Goal: Task Accomplishment & Management: Manage account settings

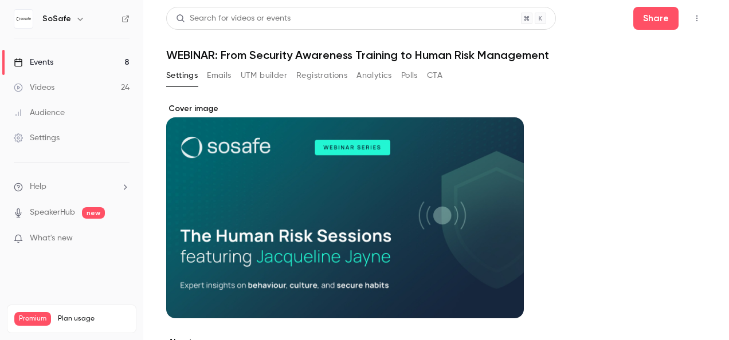
click at [221, 76] on button "Emails" at bounding box center [219, 75] width 24 height 18
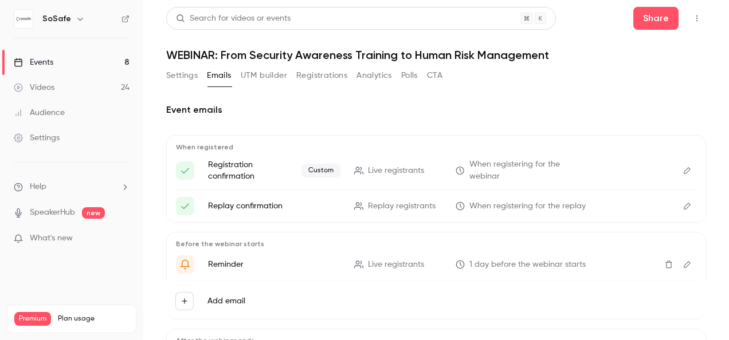
click at [683, 168] on icon "Edit" at bounding box center [687, 171] width 9 height 8
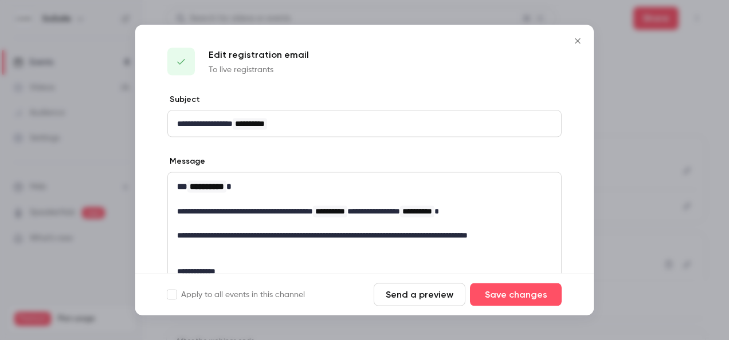
click at [424, 293] on button "Send a preview" at bounding box center [420, 295] width 92 height 23
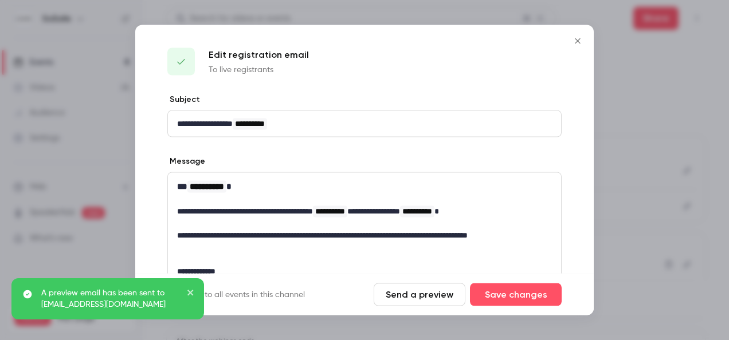
click at [688, 60] on div at bounding box center [364, 170] width 729 height 340
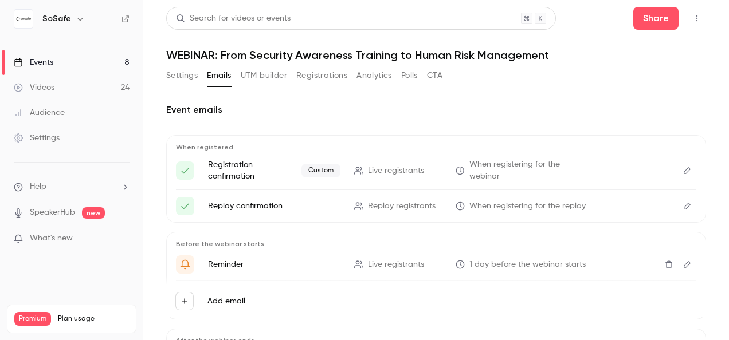
click at [182, 74] on button "Settings" at bounding box center [182, 75] width 32 height 18
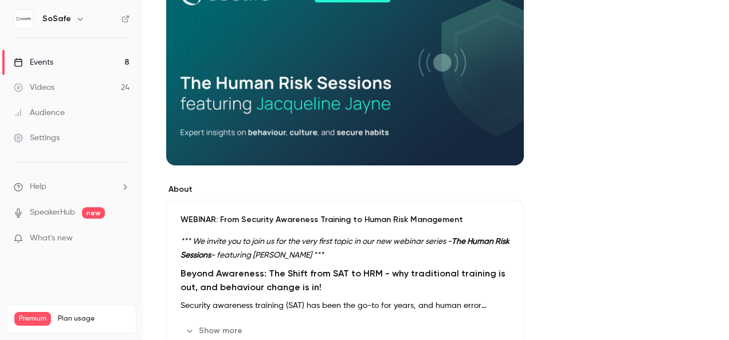
scroll to position [229, 0]
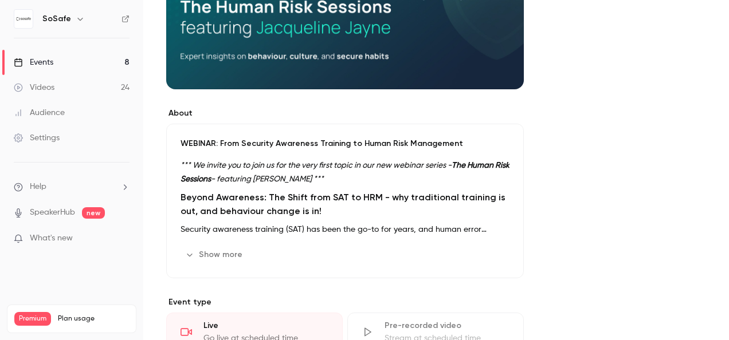
click at [226, 253] on button "Show more" at bounding box center [215, 255] width 69 height 18
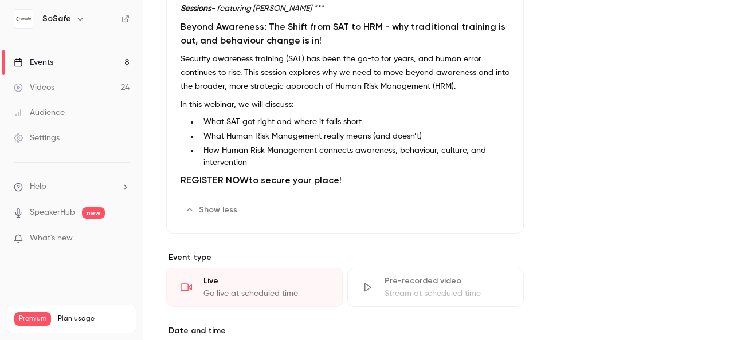
scroll to position [401, 0]
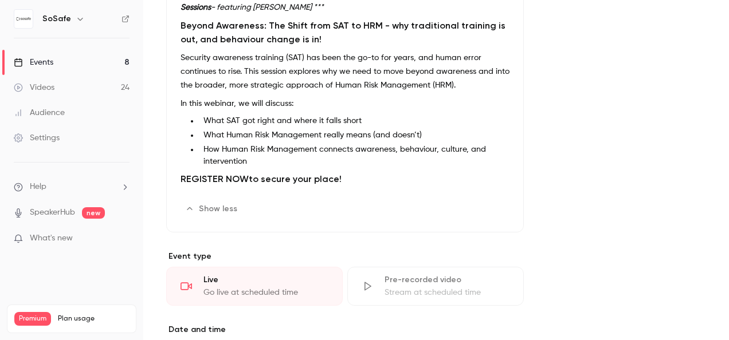
click at [253, 178] on h2 "REGISTER NOW to secure your place!" at bounding box center [345, 180] width 329 height 14
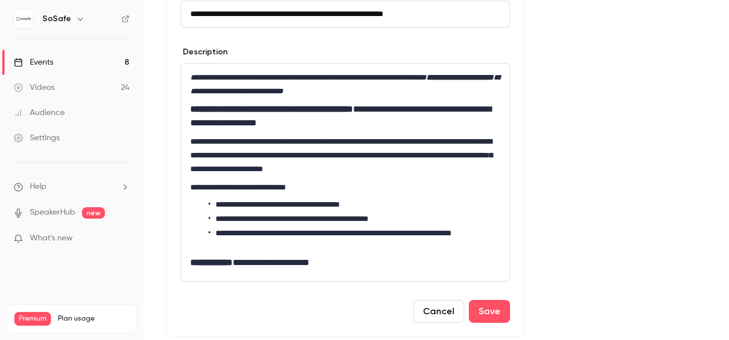
scroll to position [439, 0]
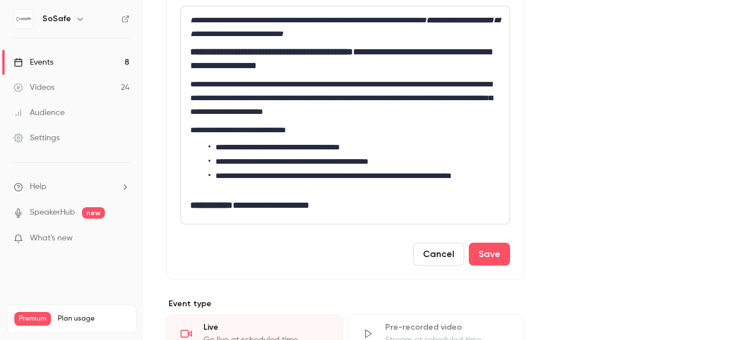
click at [215, 205] on strong "**********" at bounding box center [211, 205] width 42 height 9
drag, startPoint x: 237, startPoint y: 184, endPoint x: 245, endPoint y: 186, distance: 7.6
click at [245, 186] on li "**********" at bounding box center [355, 182] width 292 height 24
click at [362, 191] on li "**********" at bounding box center [355, 182] width 292 height 24
drag, startPoint x: 191, startPoint y: 203, endPoint x: 350, endPoint y: 198, distance: 158.8
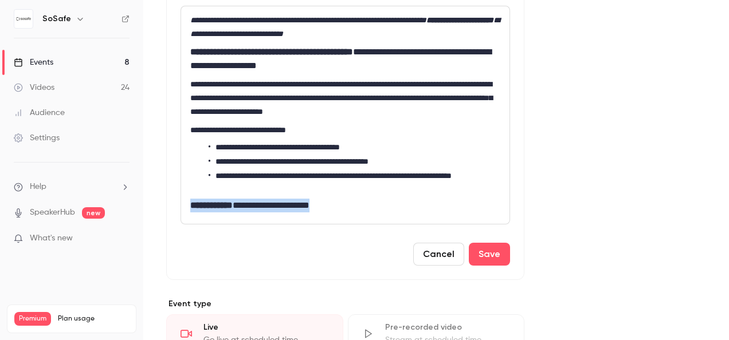
click at [350, 199] on h2 "**********" at bounding box center [345, 206] width 310 height 14
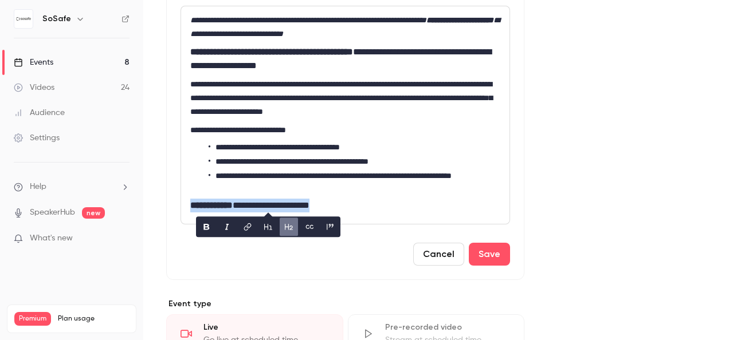
click at [308, 226] on icon "editor" at bounding box center [309, 227] width 9 height 8
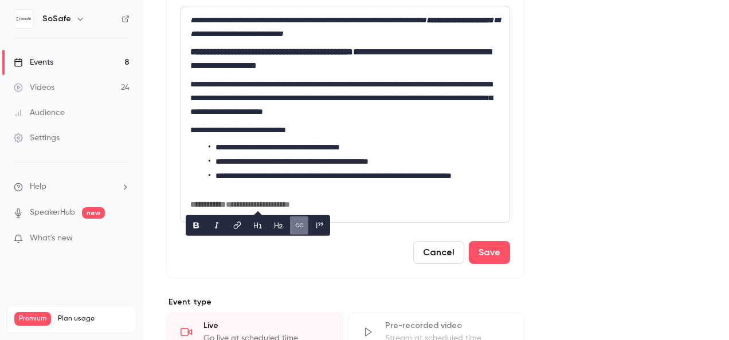
click at [190, 226] on button "bold" at bounding box center [196, 225] width 18 height 18
click at [198, 222] on icon "bold" at bounding box center [195, 225] width 9 height 8
click at [202, 204] on h6 "**********" at bounding box center [345, 204] width 310 height 11
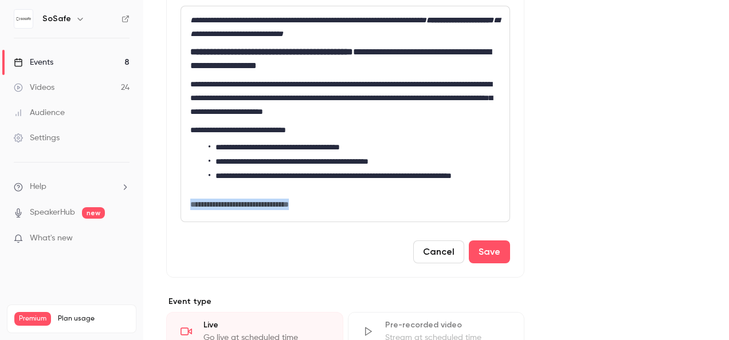
drag, startPoint x: 188, startPoint y: 203, endPoint x: 330, endPoint y: 201, distance: 142.2
click at [330, 201] on div "**********" at bounding box center [345, 114] width 328 height 216
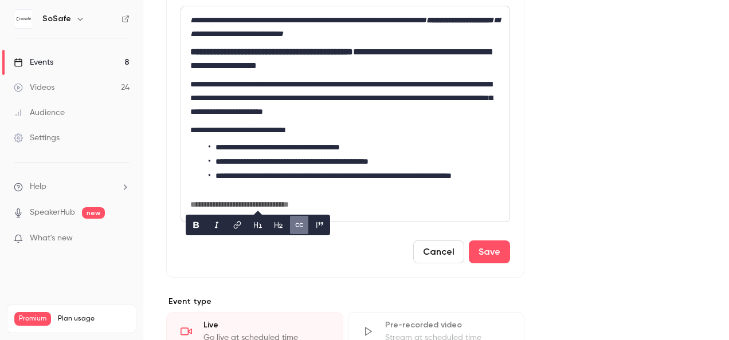
click at [285, 189] on li "**********" at bounding box center [355, 182] width 292 height 24
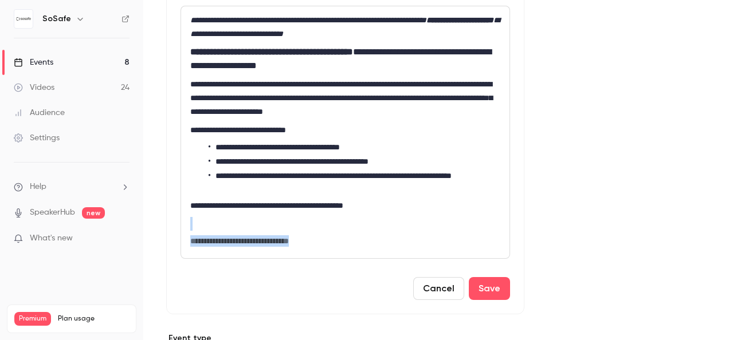
drag, startPoint x: 196, startPoint y: 225, endPoint x: 363, endPoint y: 234, distance: 167.6
click at [363, 234] on div "**********" at bounding box center [345, 132] width 328 height 252
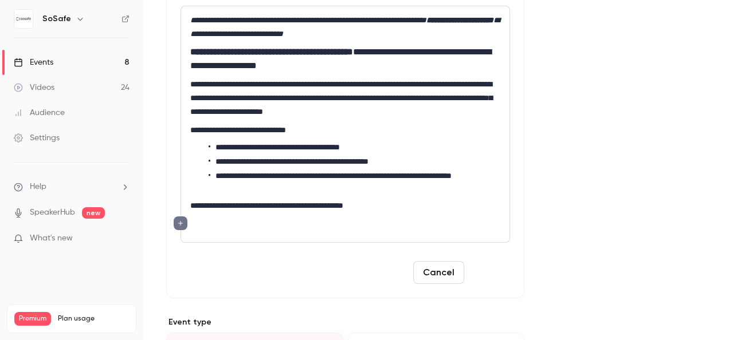
click at [492, 271] on button "Save" at bounding box center [489, 272] width 41 height 23
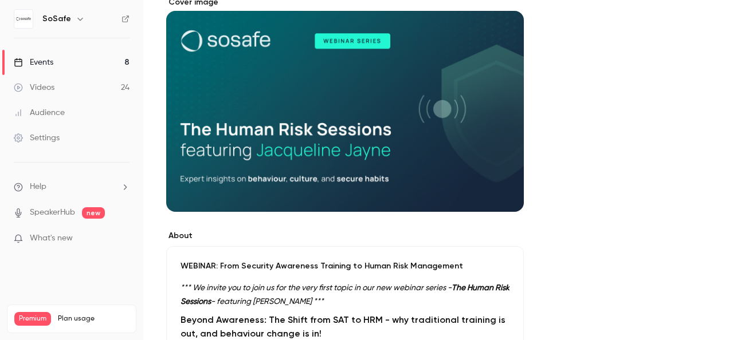
scroll to position [0, 0]
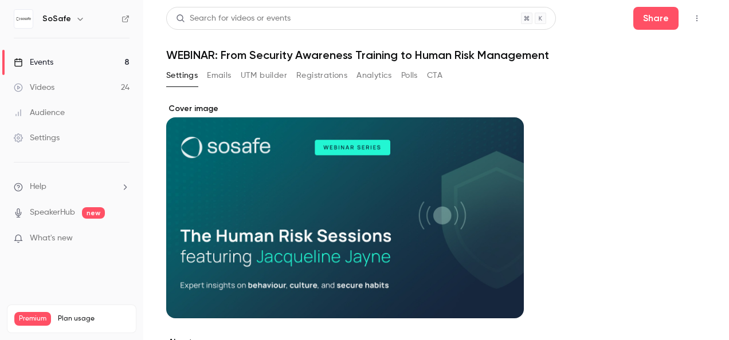
click at [222, 73] on button "Emails" at bounding box center [219, 75] width 24 height 18
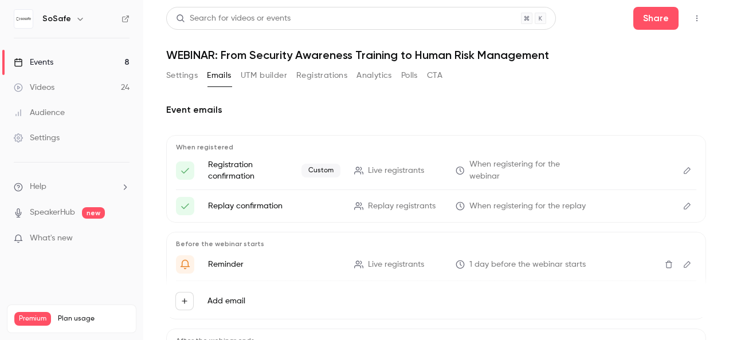
scroll to position [57, 0]
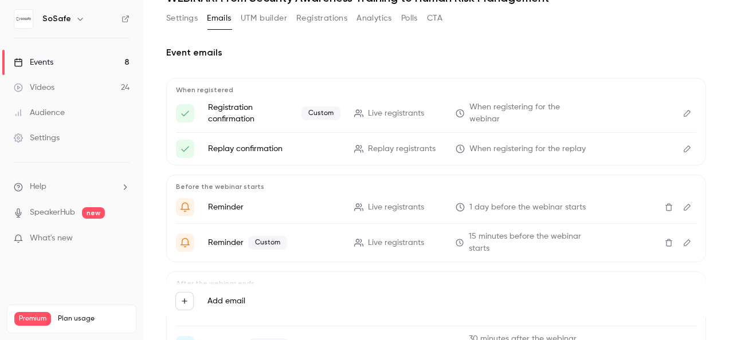
click at [668, 110] on li "Registration confirmation Custom Live registrants When registering for the webi…" at bounding box center [436, 113] width 520 height 24
click at [683, 113] on icon "Edit" at bounding box center [687, 113] width 9 height 8
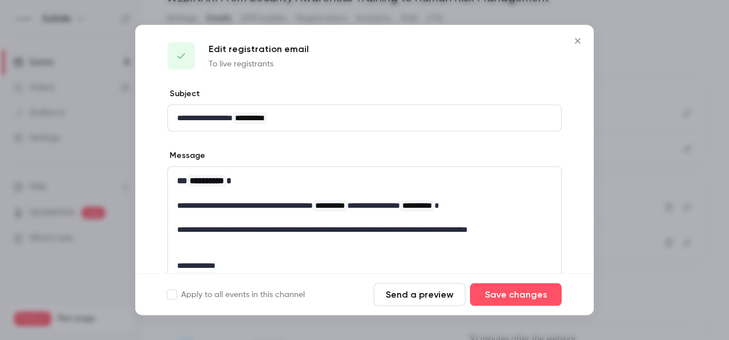
scroll to position [0, 0]
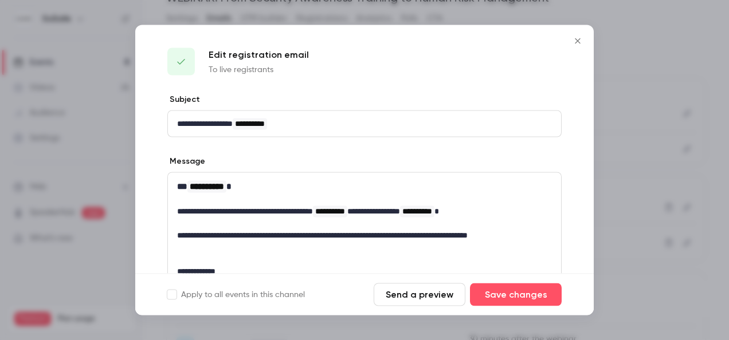
click at [421, 295] on button "Send a preview" at bounding box center [420, 295] width 92 height 23
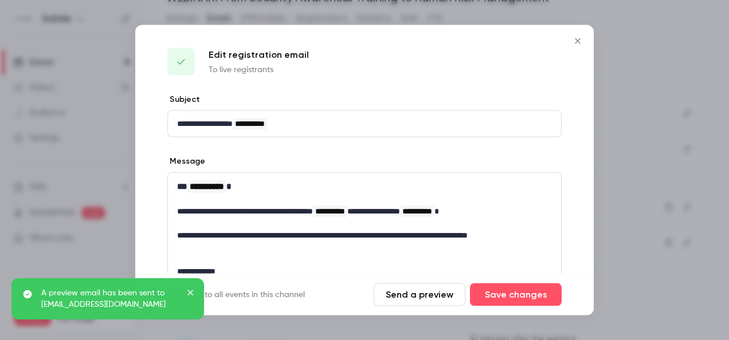
click at [577, 38] on icon "Close" at bounding box center [578, 41] width 14 height 9
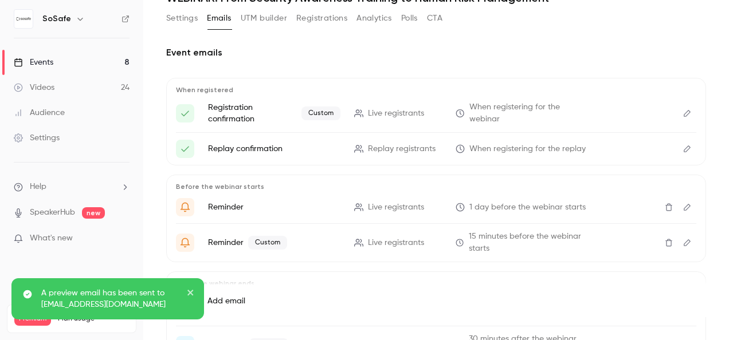
click at [190, 288] on button "close" at bounding box center [191, 295] width 8 height 14
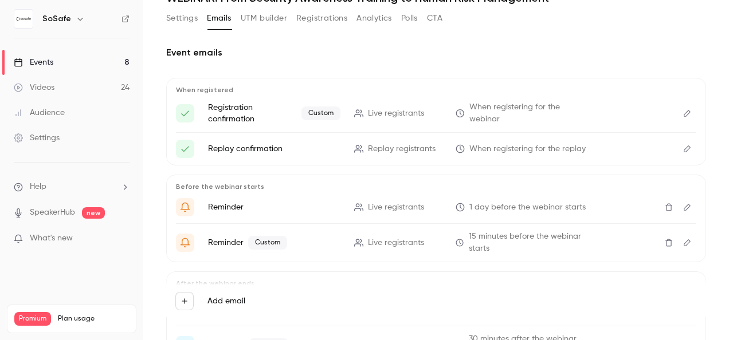
click at [320, 18] on button "Registrations" at bounding box center [321, 18] width 51 height 18
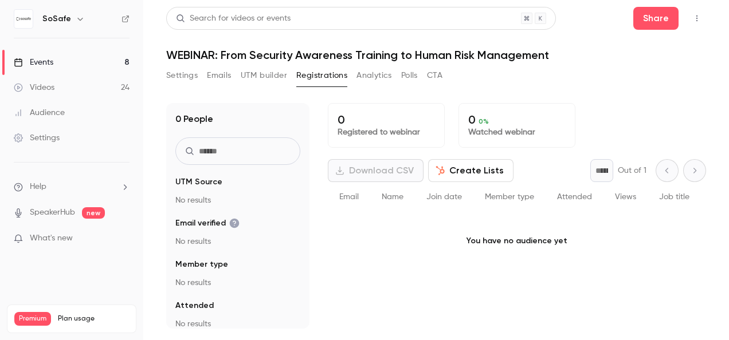
click at [181, 73] on button "Settings" at bounding box center [182, 75] width 32 height 18
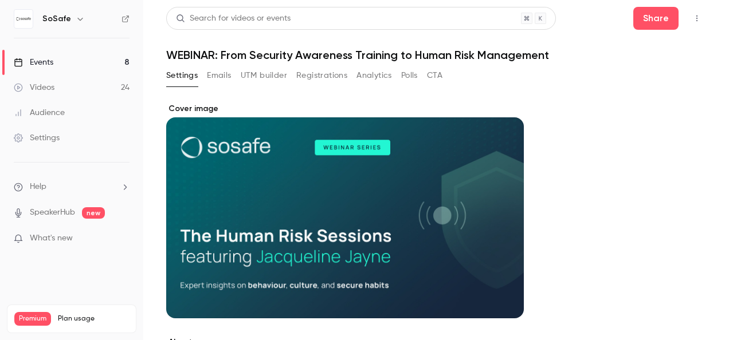
click at [225, 73] on button "Emails" at bounding box center [219, 75] width 24 height 18
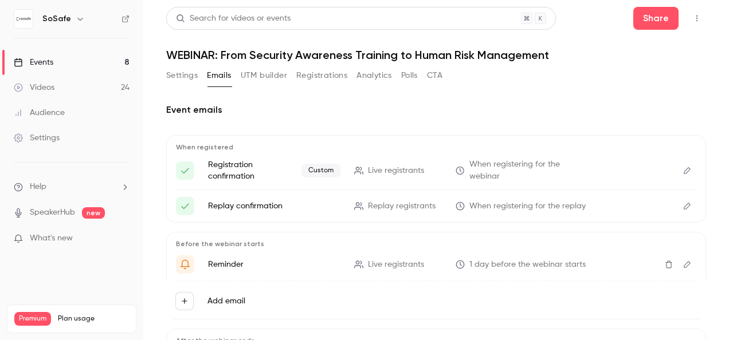
click at [178, 75] on button "Settings" at bounding box center [182, 75] width 32 height 18
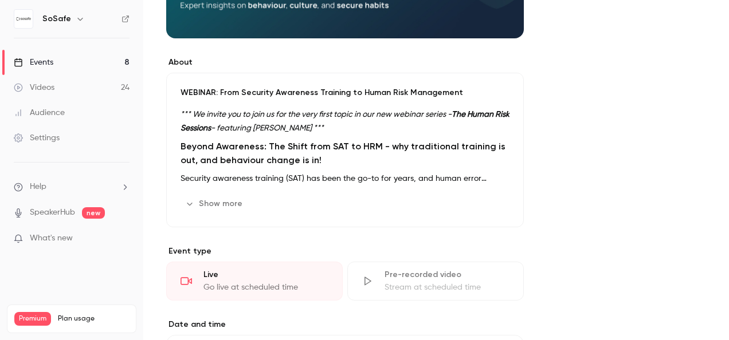
scroll to position [344, 0]
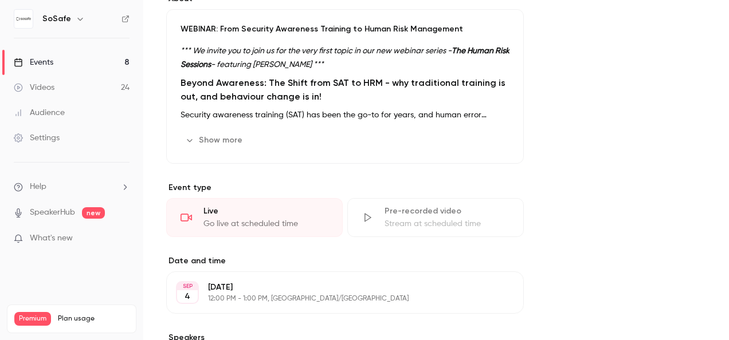
click at [211, 136] on button "Show more" at bounding box center [215, 140] width 69 height 18
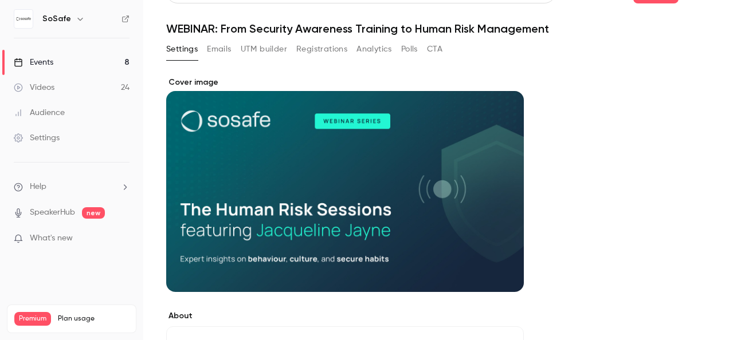
scroll to position [0, 0]
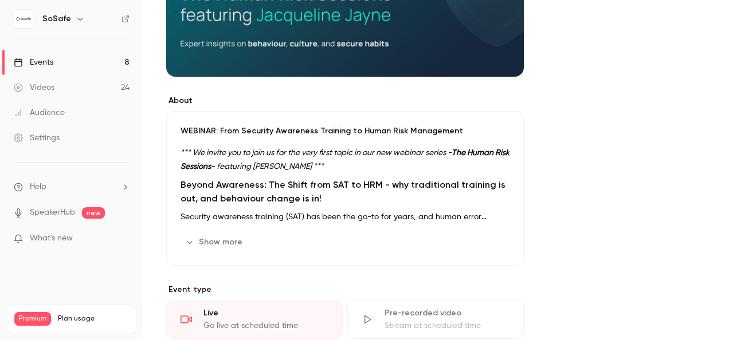
scroll to position [287, 0]
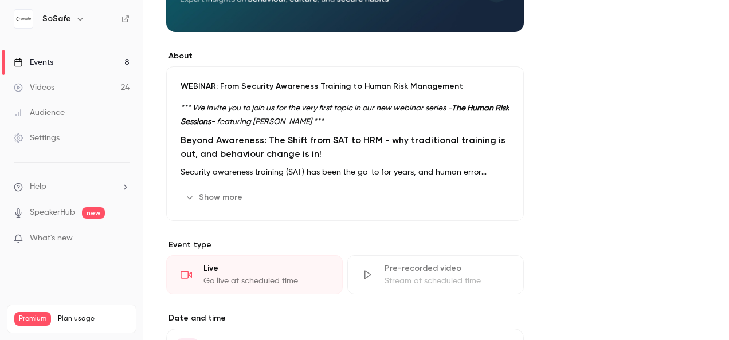
click at [225, 194] on button "Show more" at bounding box center [215, 198] width 69 height 18
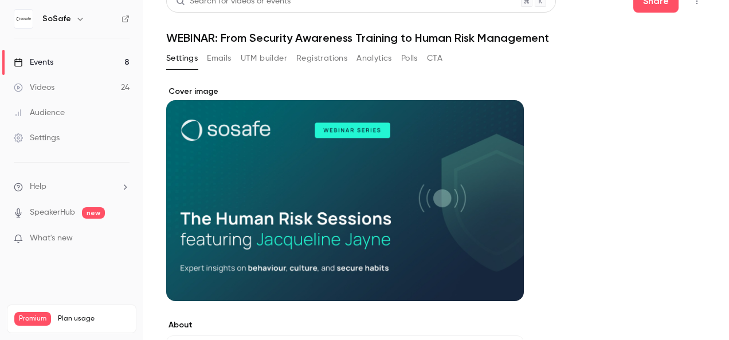
scroll to position [0, 0]
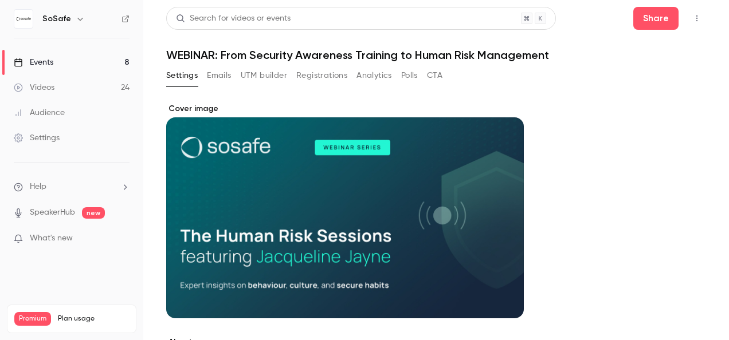
click at [220, 72] on button "Emails" at bounding box center [219, 75] width 24 height 18
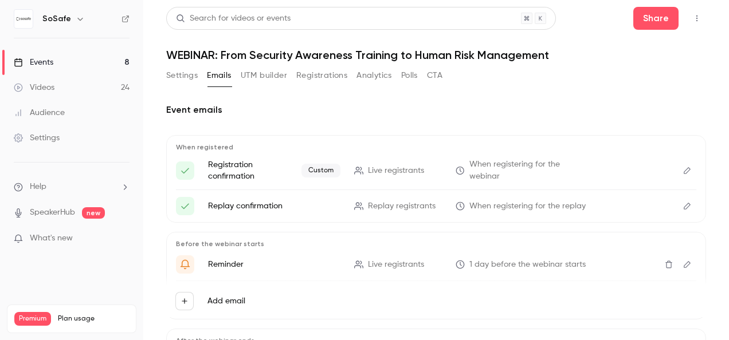
click at [678, 165] on button "Edit" at bounding box center [687, 171] width 18 height 18
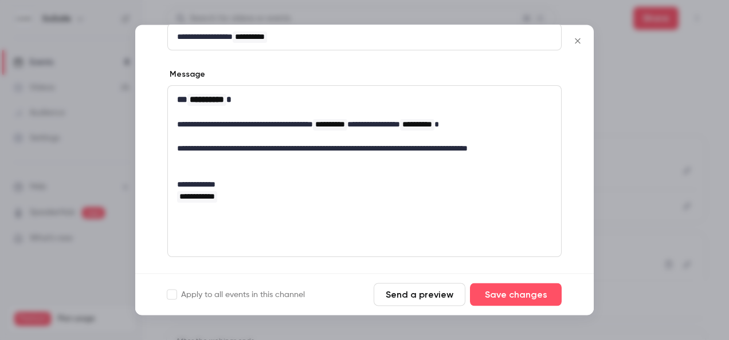
scroll to position [1, 0]
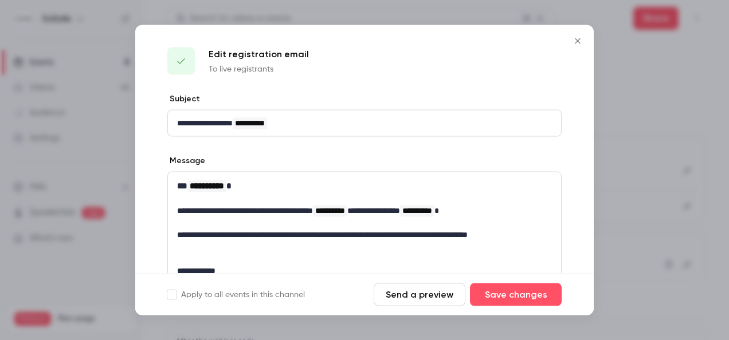
click at [424, 293] on button "Send a preview" at bounding box center [420, 295] width 92 height 23
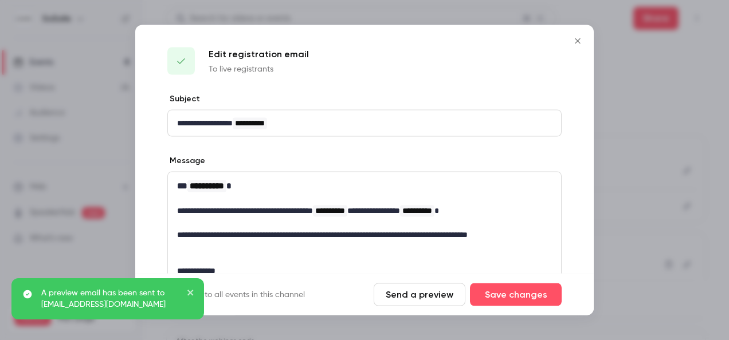
click at [193, 290] on icon "close" at bounding box center [190, 293] width 6 height 6
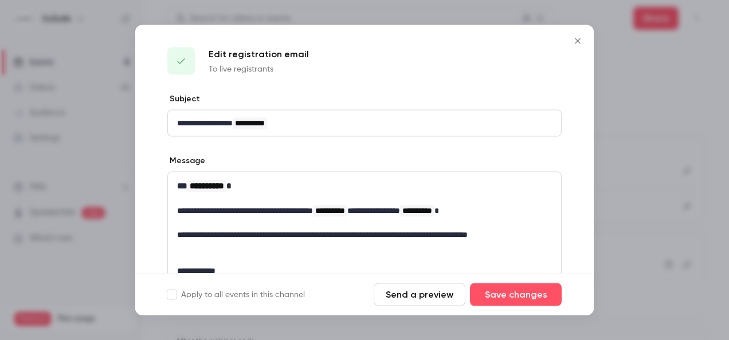
click at [578, 41] on icon "Close" at bounding box center [578, 41] width 14 height 9
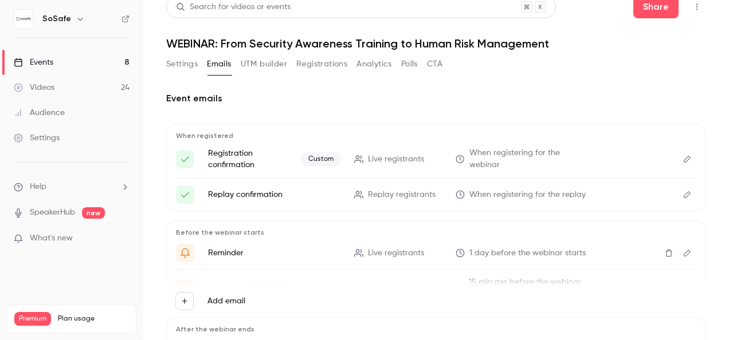
scroll to position [0, 0]
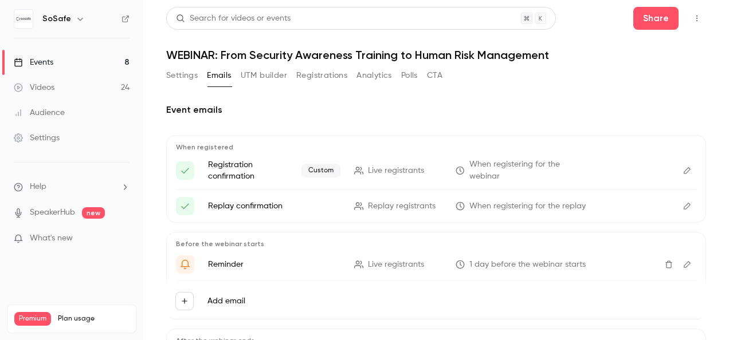
click at [684, 206] on icon "Edit" at bounding box center [687, 206] width 7 height 7
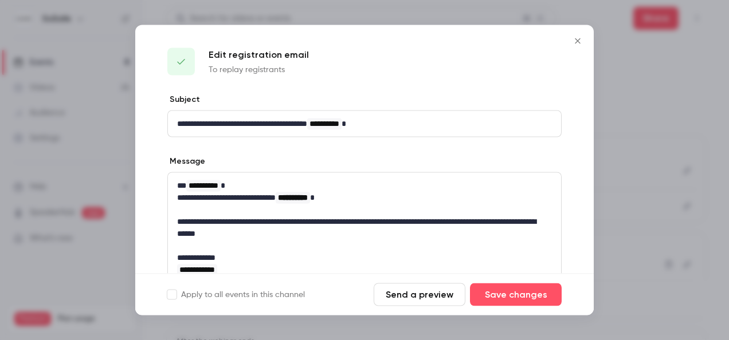
click at [640, 122] on div at bounding box center [364, 170] width 729 height 340
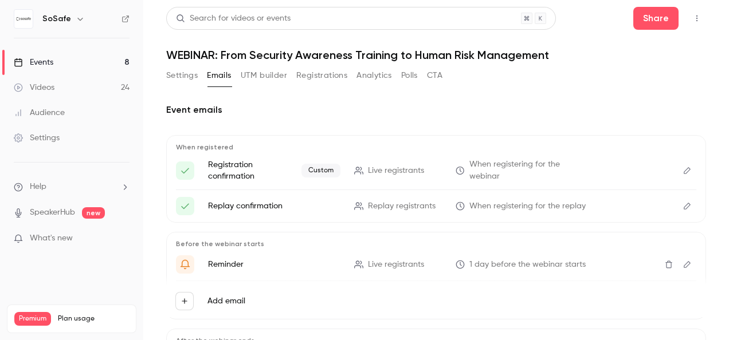
click at [331, 73] on button "Registrations" at bounding box center [321, 75] width 51 height 18
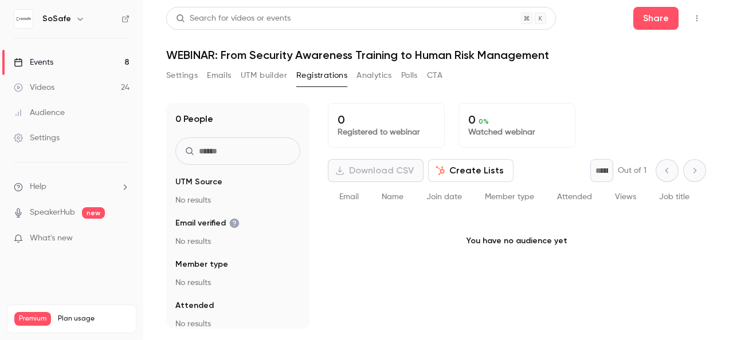
click at [177, 77] on button "Settings" at bounding box center [182, 75] width 32 height 18
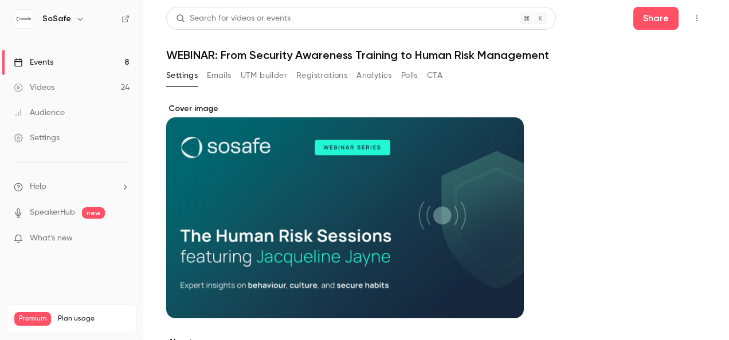
click at [189, 73] on button "Settings" at bounding box center [182, 75] width 32 height 18
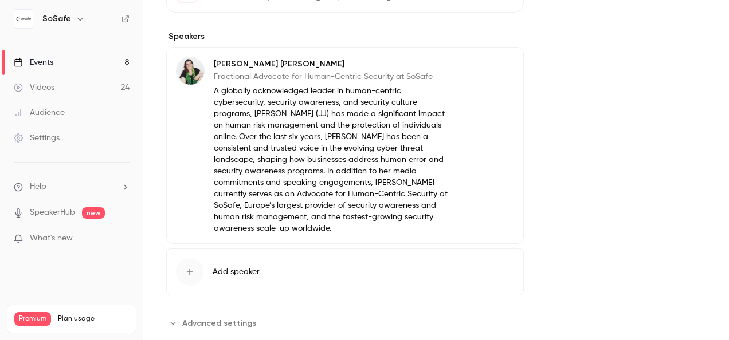
scroll to position [658, 0]
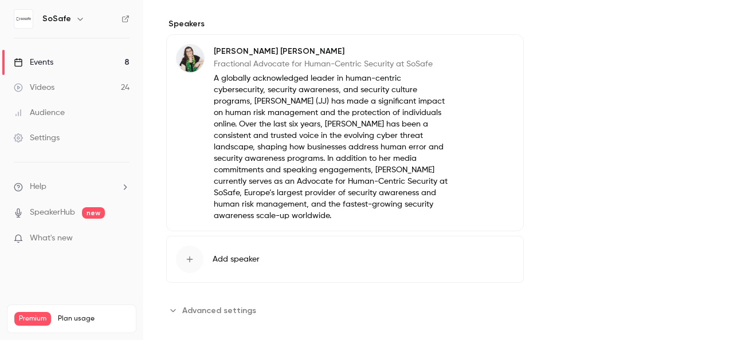
click at [176, 306] on icon "Advanced settings" at bounding box center [173, 310] width 9 height 9
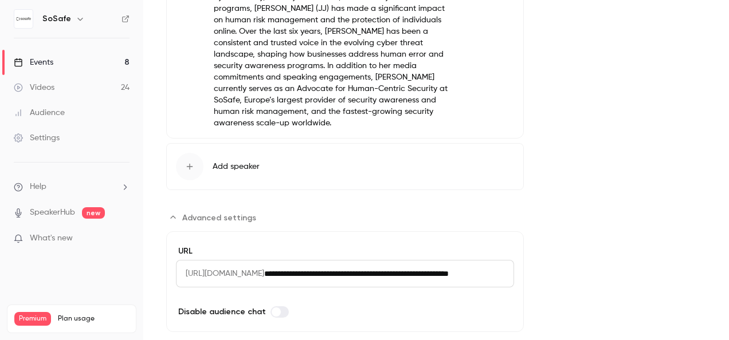
scroll to position [763, 0]
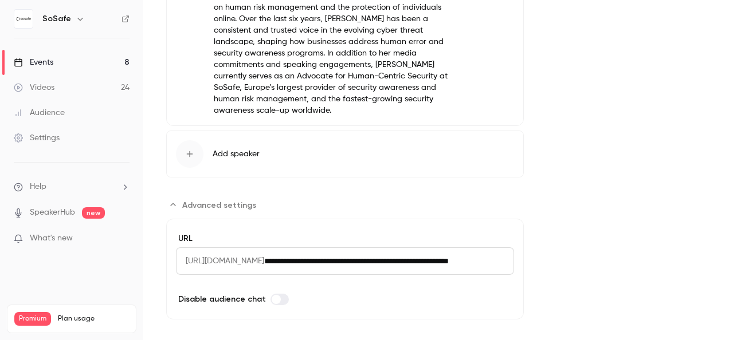
click at [174, 201] on icon "Advanced settings" at bounding box center [173, 205] width 9 height 9
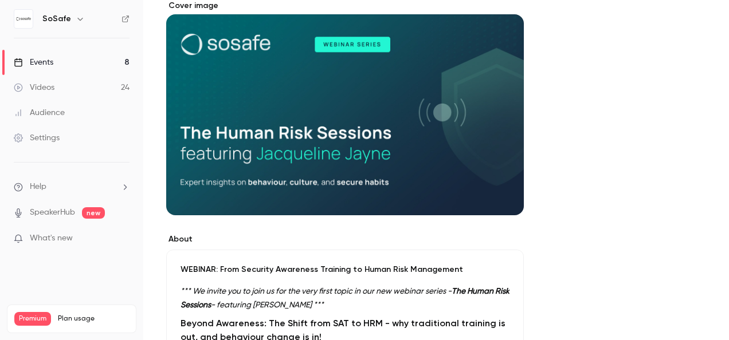
scroll to position [0, 0]
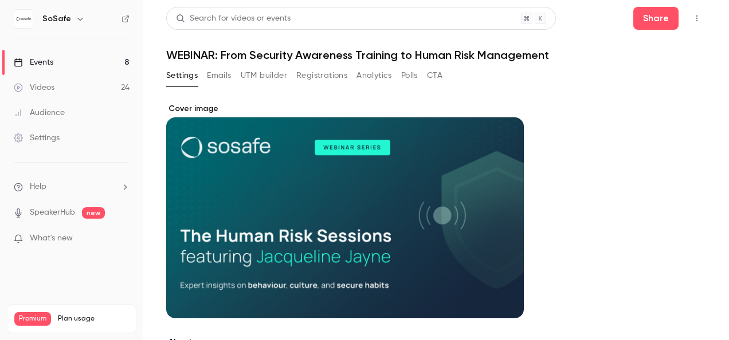
click at [222, 71] on button "Emails" at bounding box center [219, 75] width 24 height 18
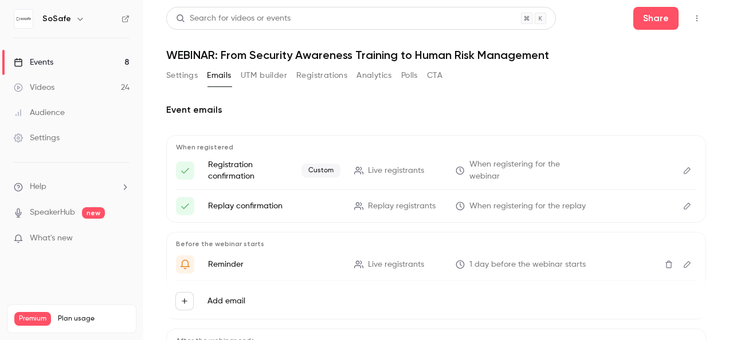
click at [683, 171] on icon "Edit" at bounding box center [687, 171] width 9 height 8
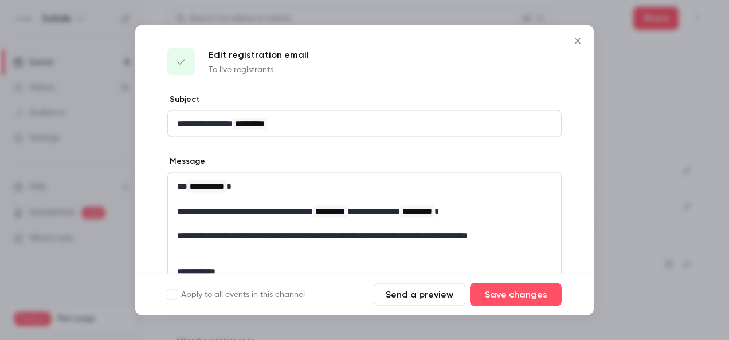
click at [428, 296] on button "Send a preview" at bounding box center [420, 295] width 92 height 23
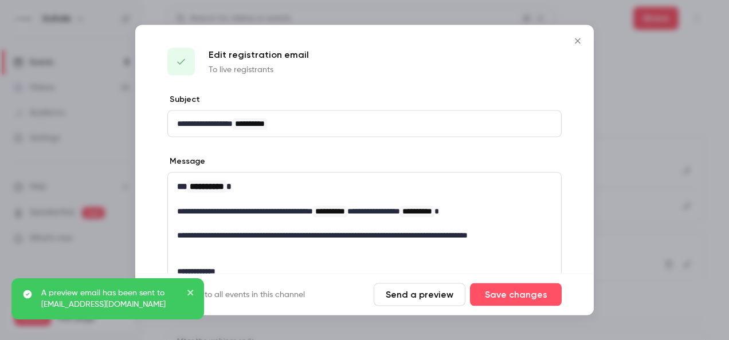
click at [191, 289] on icon "close" at bounding box center [191, 292] width 8 height 9
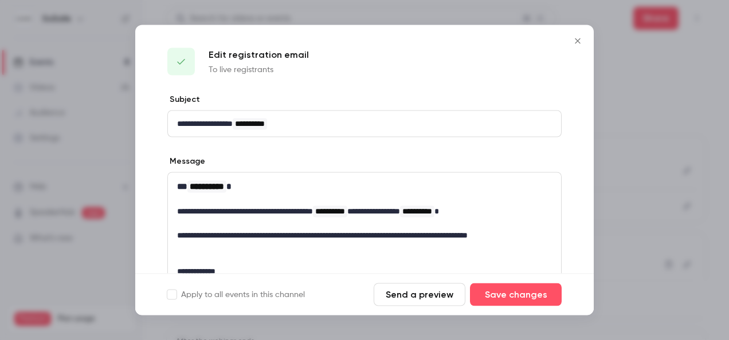
click at [577, 39] on icon "Close" at bounding box center [578, 41] width 14 height 9
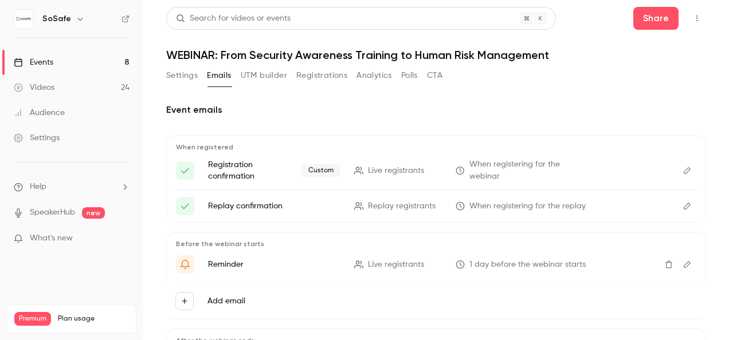
click at [174, 74] on button "Settings" at bounding box center [182, 75] width 32 height 18
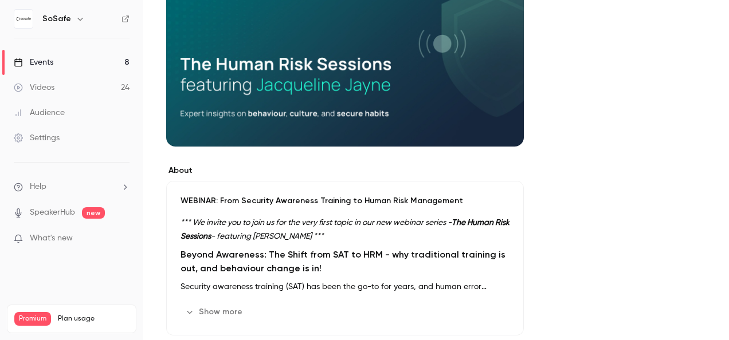
scroll to position [287, 0]
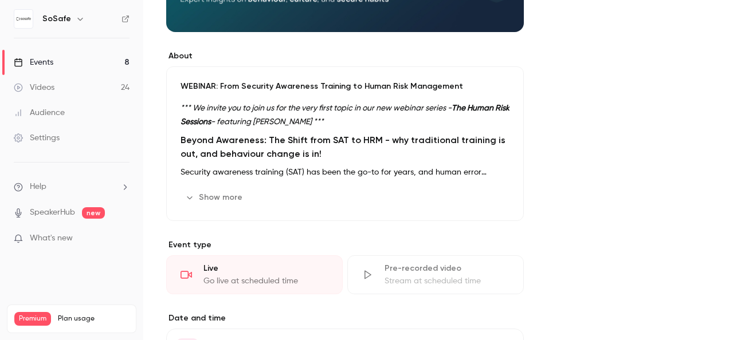
click at [229, 195] on button "Show more" at bounding box center [215, 198] width 69 height 18
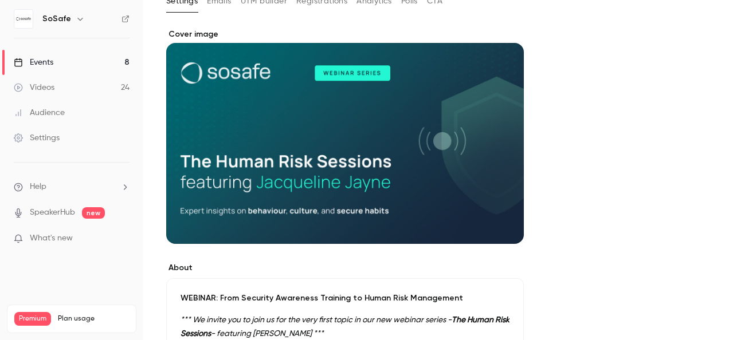
scroll to position [0, 0]
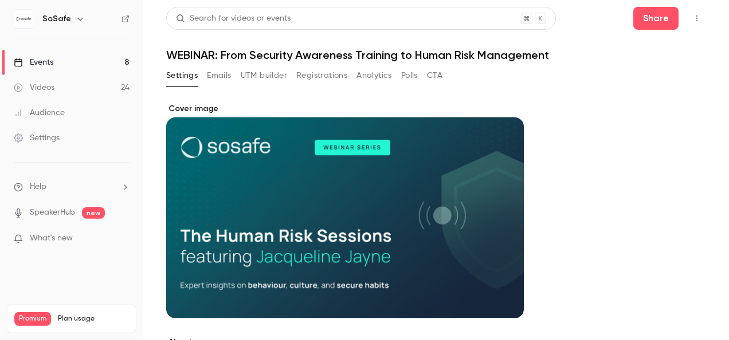
click at [692, 15] on icon "button" at bounding box center [696, 18] width 9 height 8
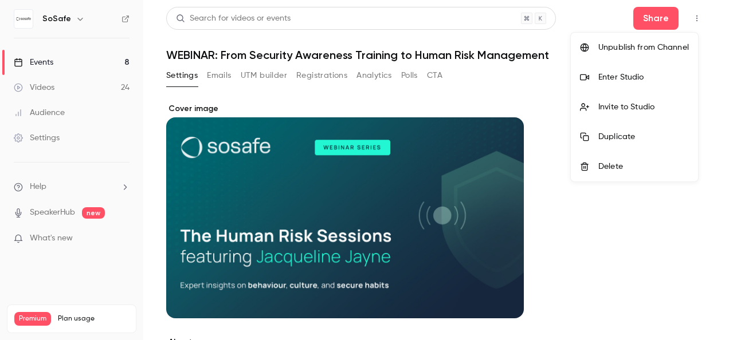
click at [664, 230] on div at bounding box center [364, 170] width 729 height 340
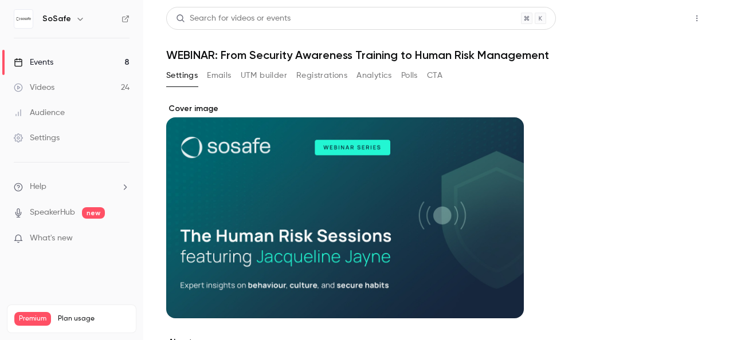
click at [655, 13] on button "Share" at bounding box center [655, 18] width 45 height 23
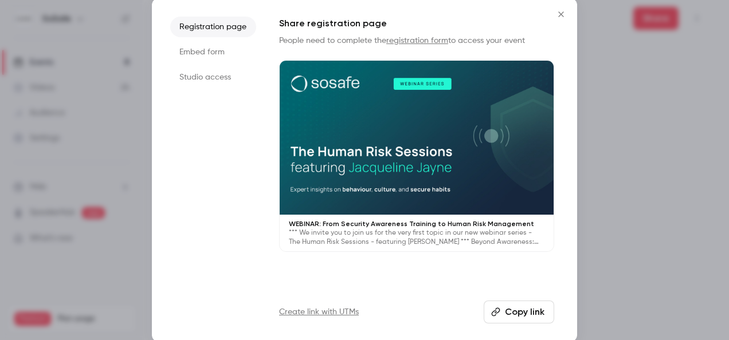
click at [522, 311] on button "Copy link" at bounding box center [519, 312] width 70 height 23
click at [562, 11] on icon "Close" at bounding box center [561, 14] width 14 height 9
